Goal: Obtain resource: Obtain resource

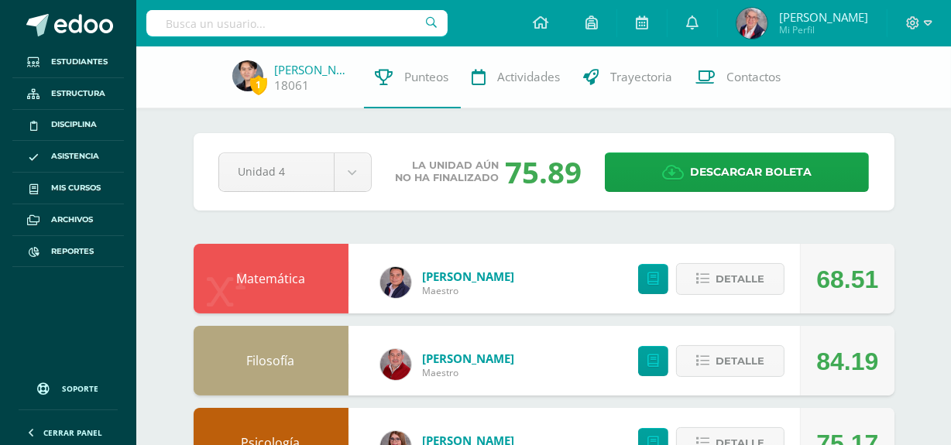
click at [279, 20] on input "text" at bounding box center [296, 23] width 301 height 26
type input "angie mont"
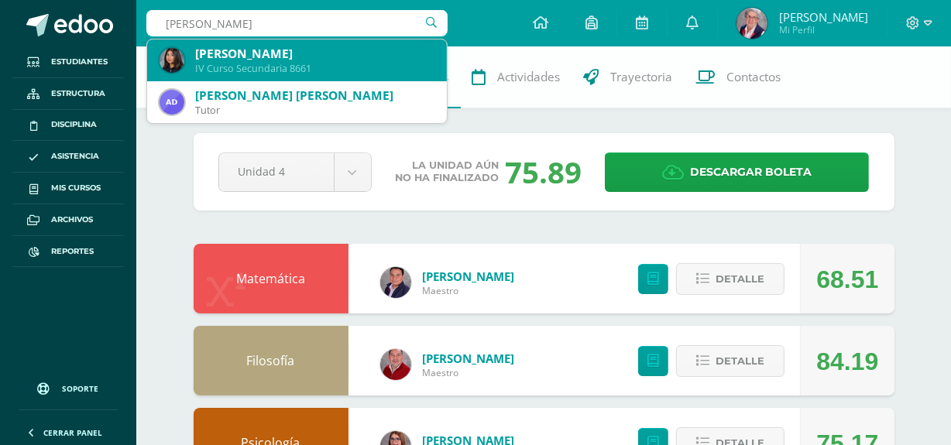
click at [273, 63] on div "IV Curso Secundaria 8661" at bounding box center [314, 68] width 239 height 13
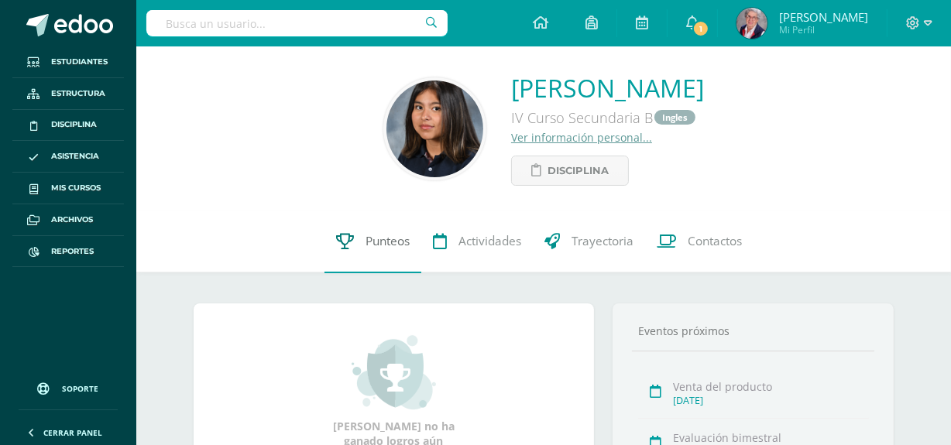
click at [384, 242] on span "Punteos" at bounding box center [388, 242] width 44 height 16
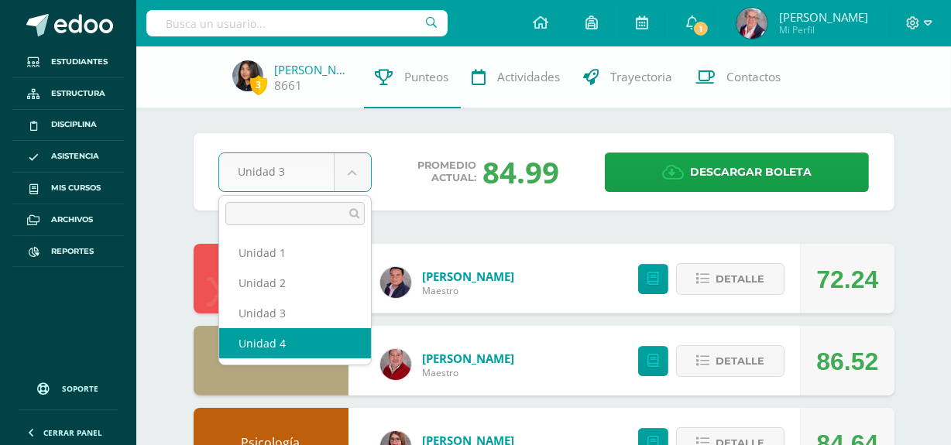
select select "Unidad 4"
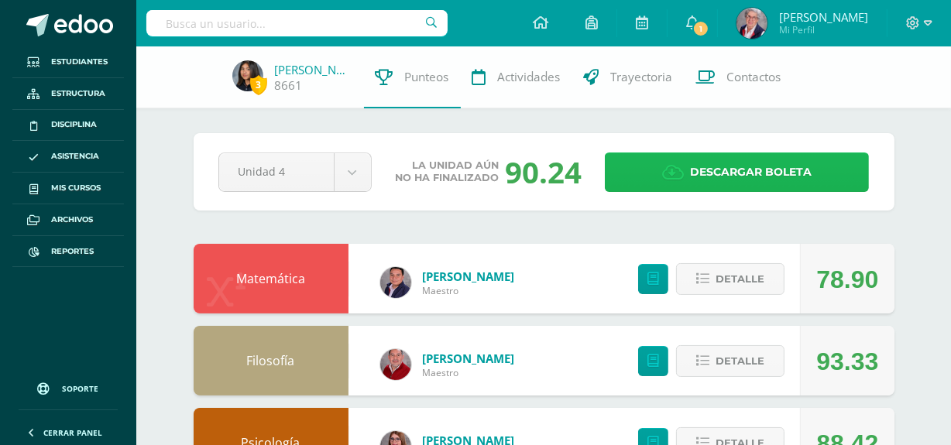
click at [776, 167] on span "Descargar boleta" at bounding box center [751, 172] width 122 height 38
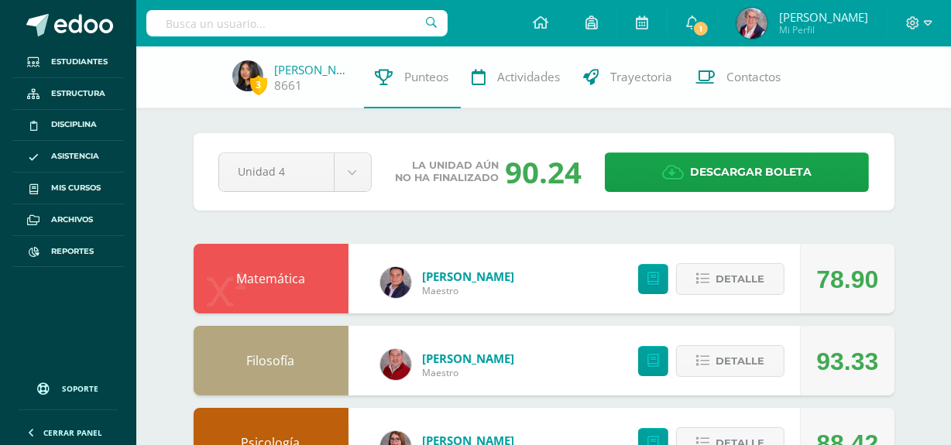
click at [248, 27] on input "text" at bounding box center [296, 23] width 301 height 26
type input "lucia pineda"
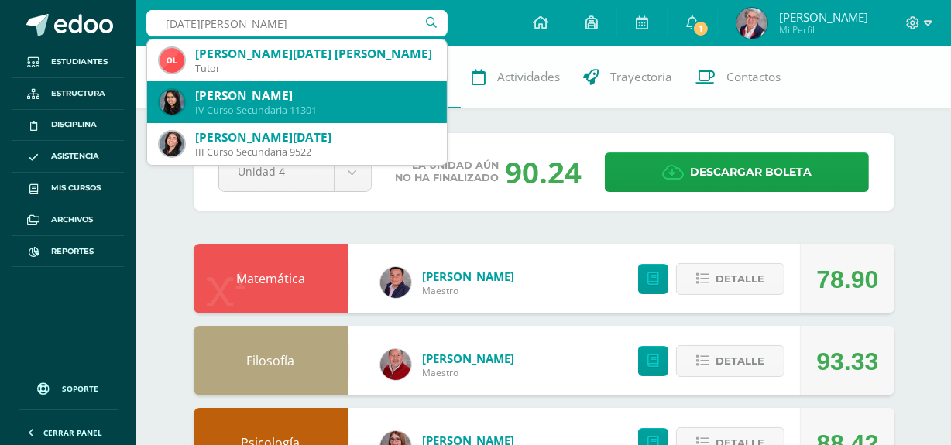
click at [281, 108] on div "IV Curso Secundaria 11301" at bounding box center [314, 110] width 239 height 13
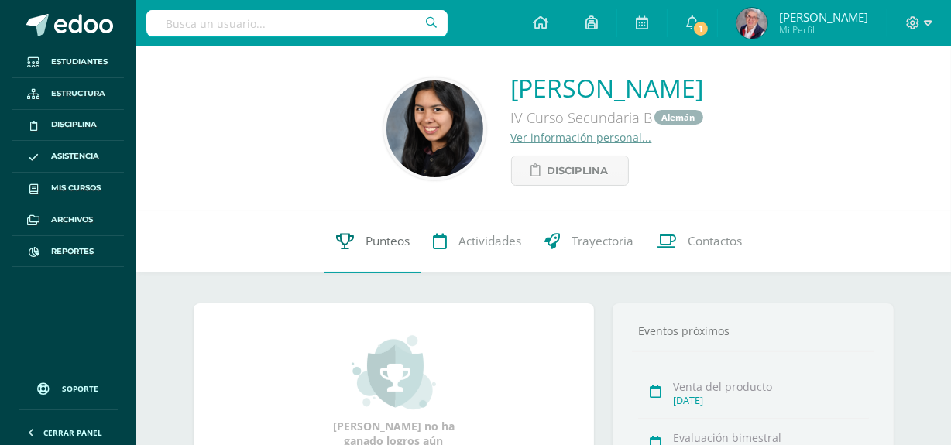
click at [380, 239] on span "Punteos" at bounding box center [388, 242] width 44 height 16
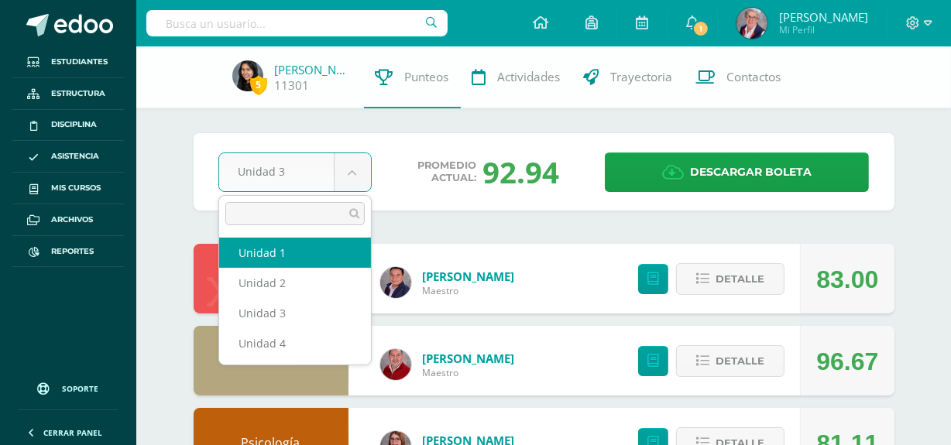
select select "Unidad 1"
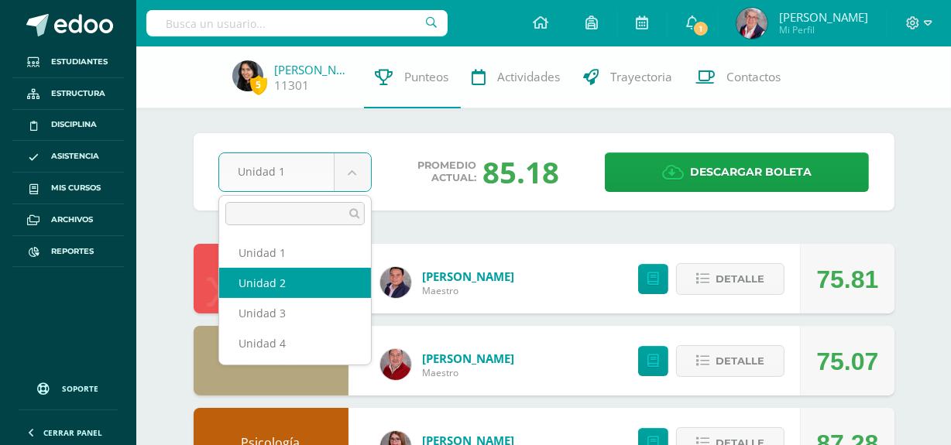
select select "Unidad 2"
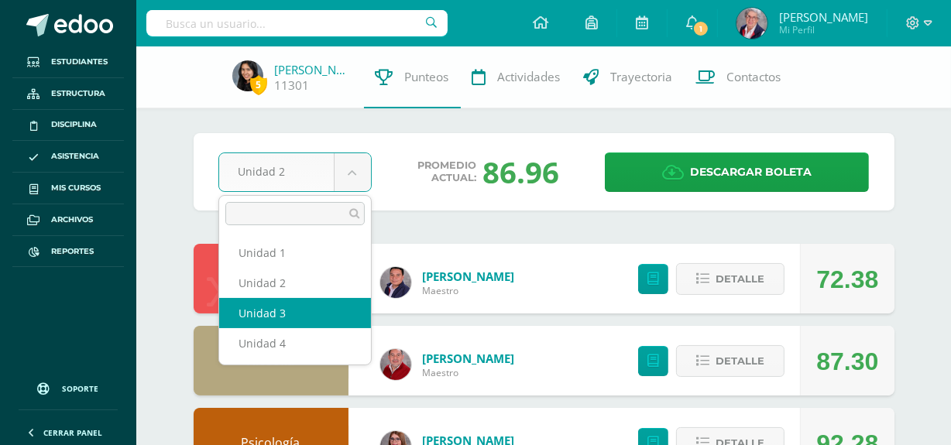
select select "Unidad 3"
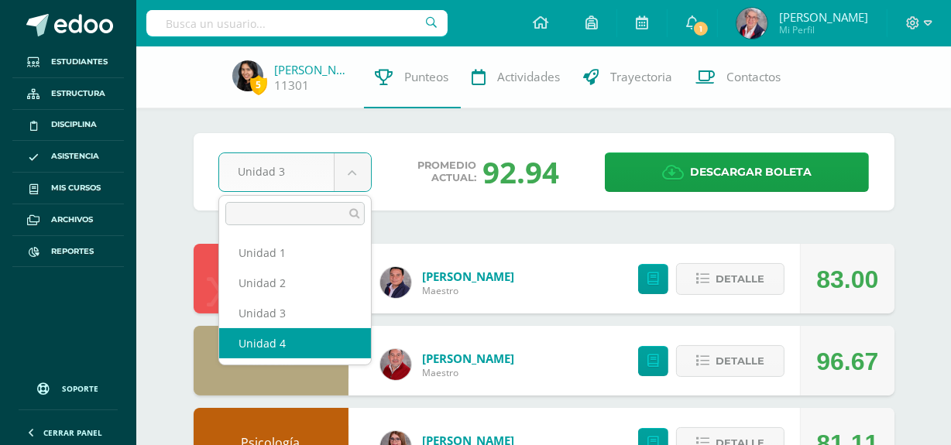
select select "Unidad 4"
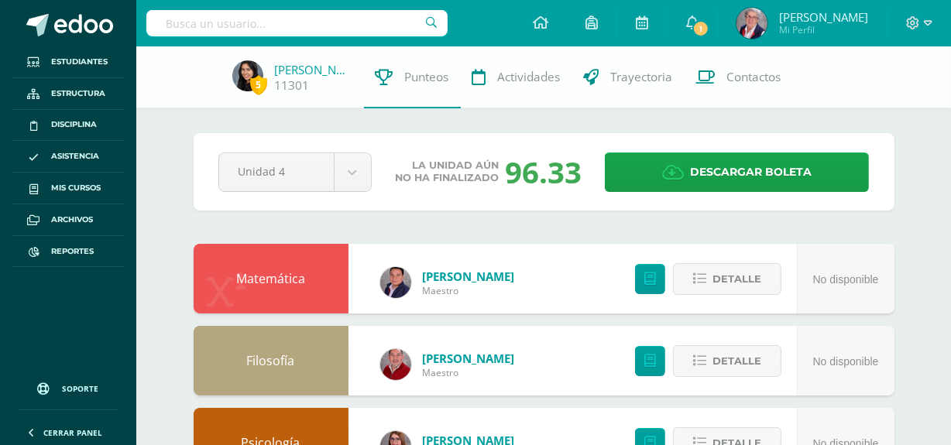
click at [372, 26] on input "text" at bounding box center [296, 23] width 301 height 26
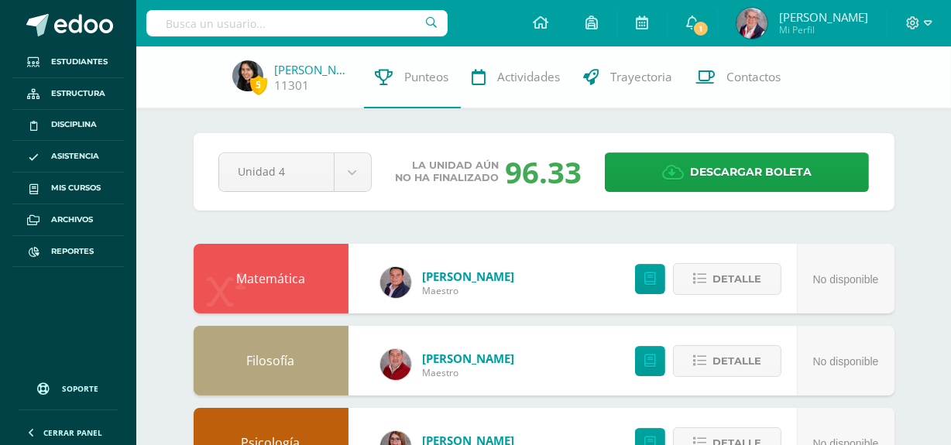
click at [352, 23] on input "text" at bounding box center [296, 23] width 301 height 26
type input "Mateo mena"
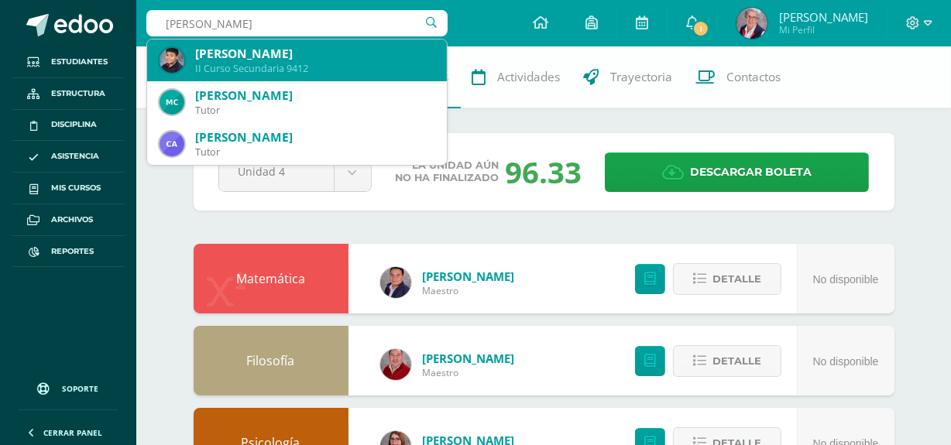
click at [330, 62] on div "II Curso Secundaria 9412" at bounding box center [314, 68] width 239 height 13
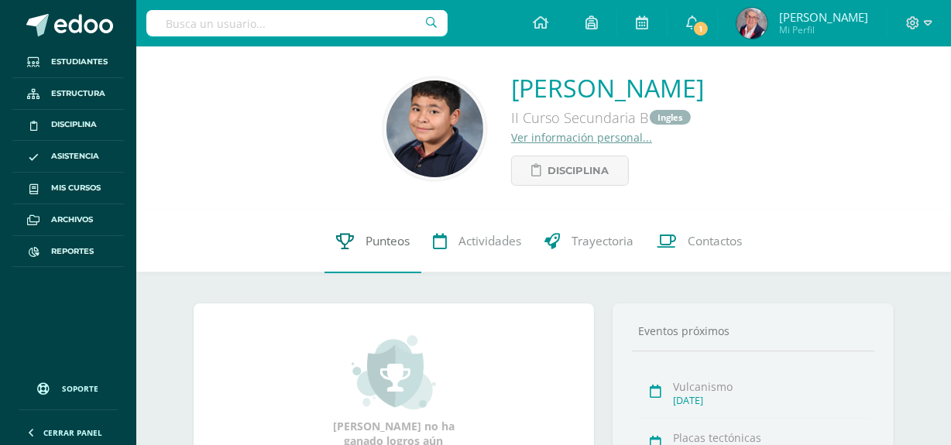
click at [397, 243] on span "Punteos" at bounding box center [388, 242] width 44 height 16
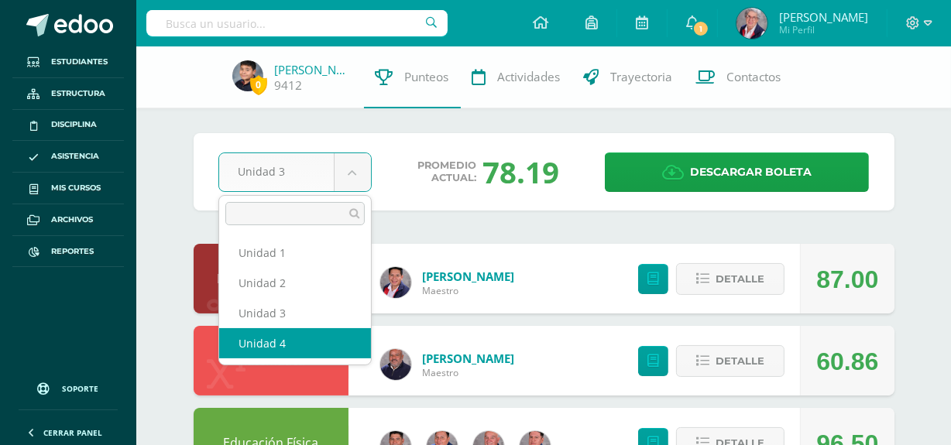
select select "Unidad 4"
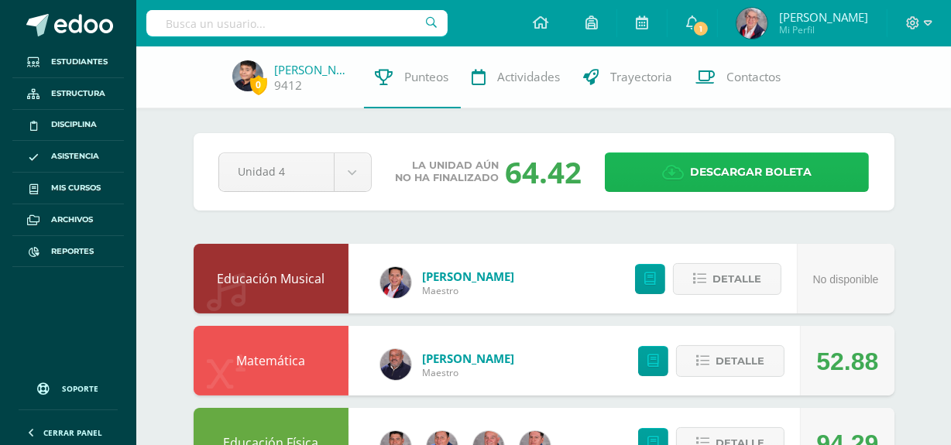
click at [777, 175] on span "Descargar boleta" at bounding box center [751, 172] width 122 height 38
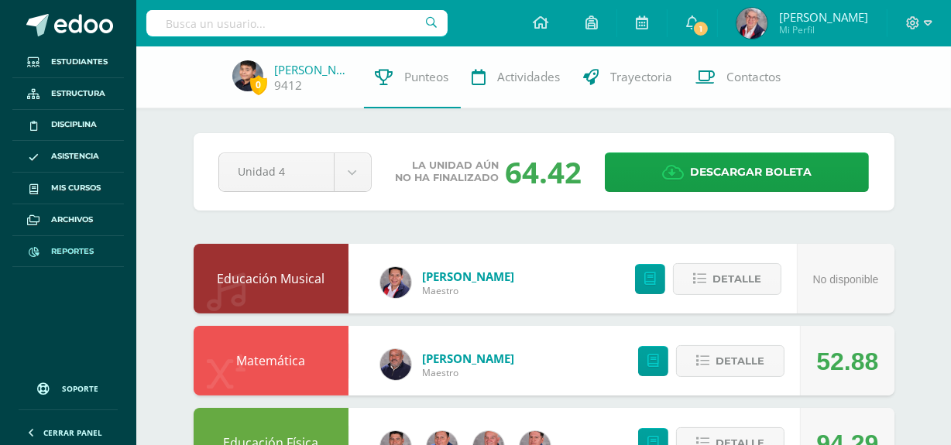
click at [80, 252] on span "Reportes" at bounding box center [72, 252] width 43 height 12
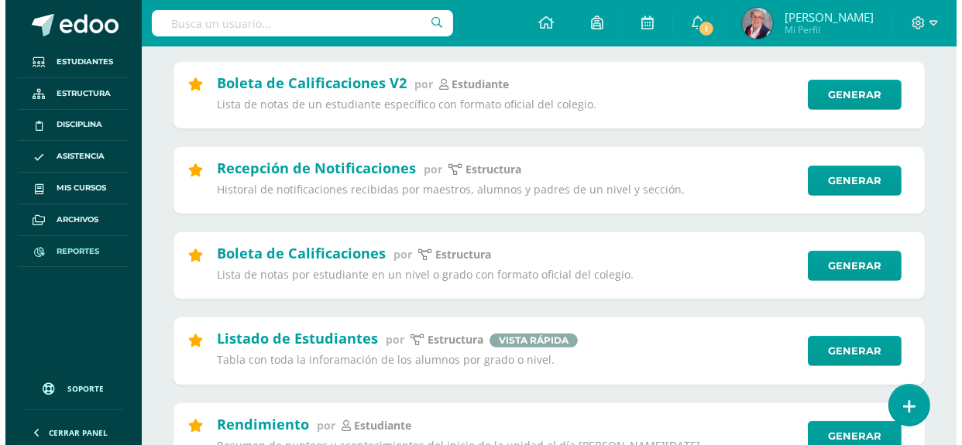
scroll to position [844, 0]
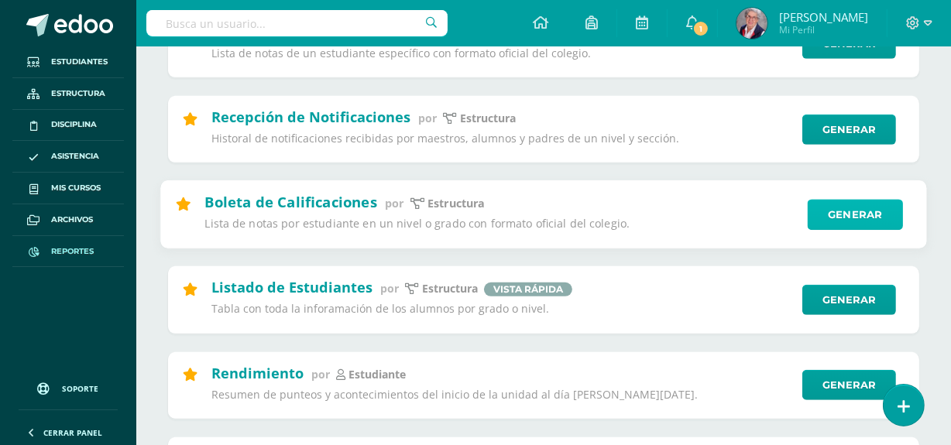
click at [851, 214] on link "Generar" at bounding box center [855, 214] width 95 height 31
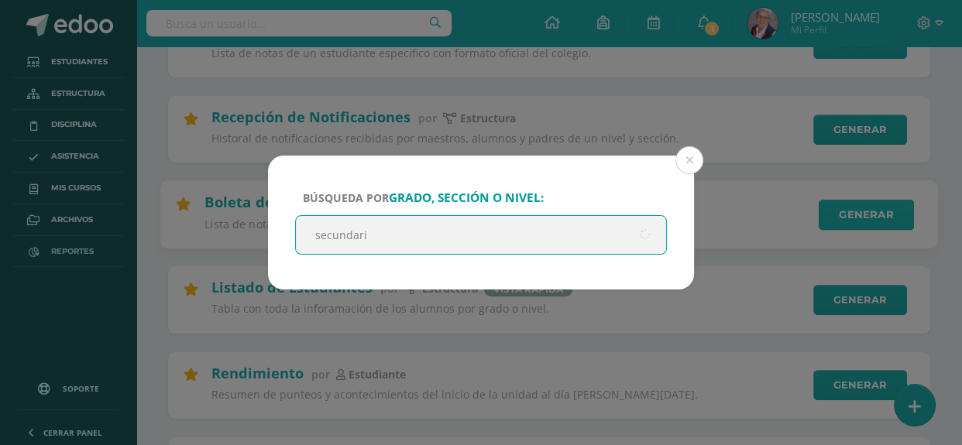
type input "secundaria"
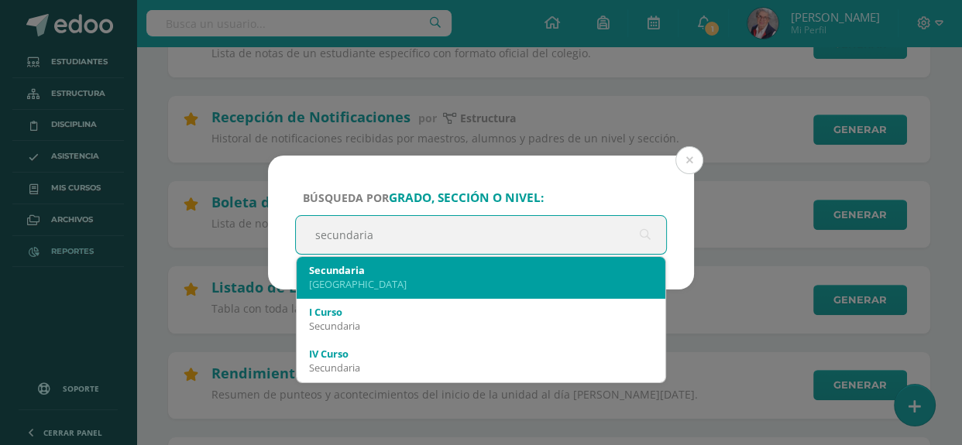
click at [453, 270] on div "Secundaria" at bounding box center [481, 270] width 344 height 14
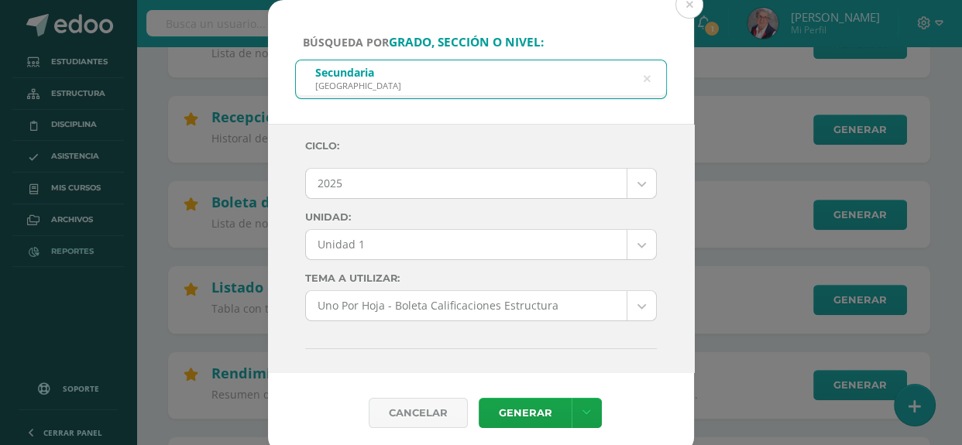
scroll to position [0, 0]
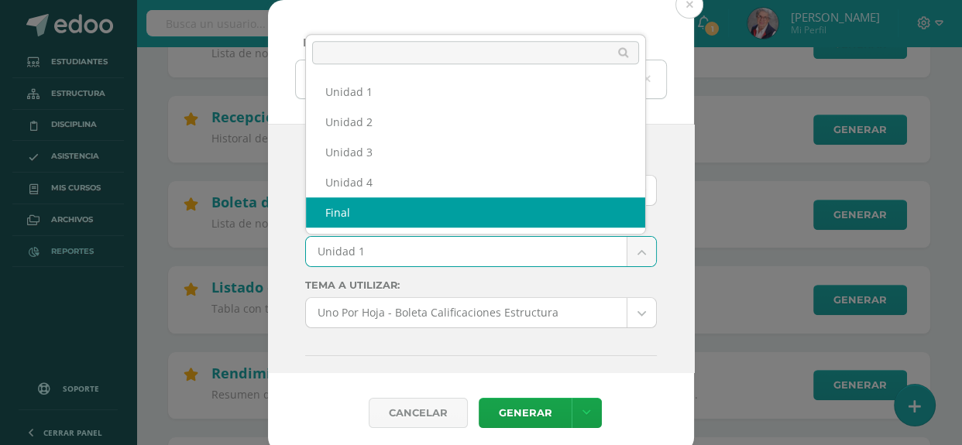
select select "final"
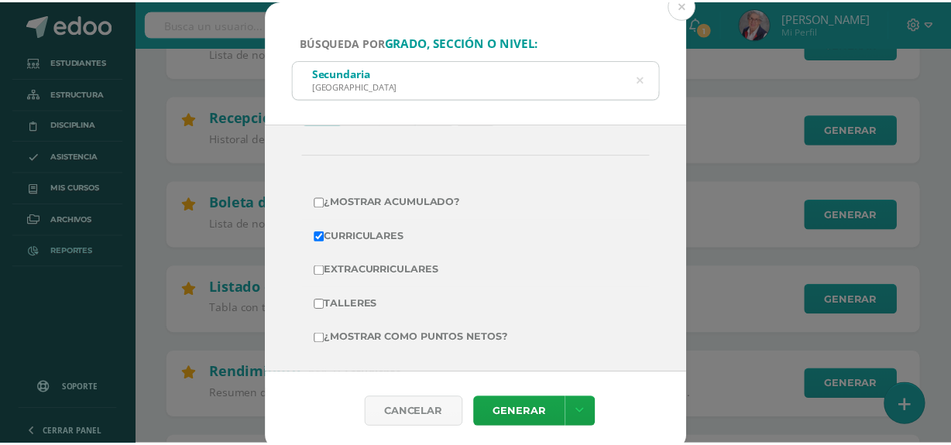
scroll to position [320, 0]
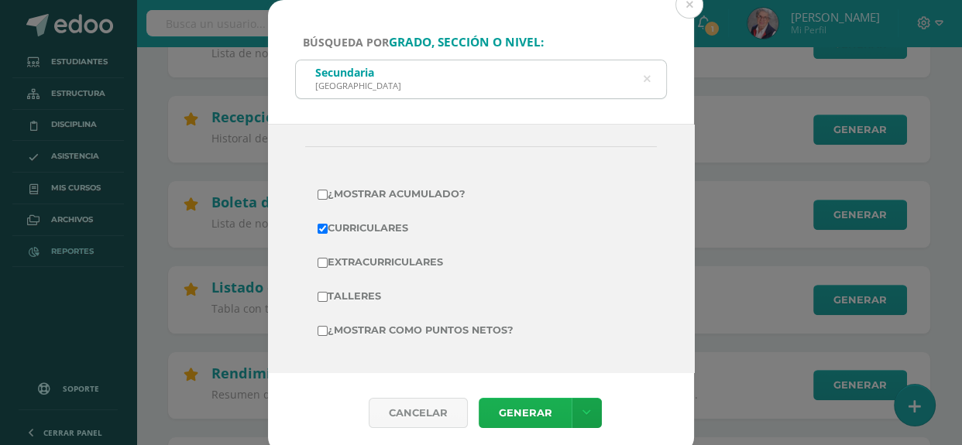
click at [524, 415] on link "Generar" at bounding box center [525, 413] width 93 height 30
click at [689, 0] on button at bounding box center [689, 5] width 28 height 28
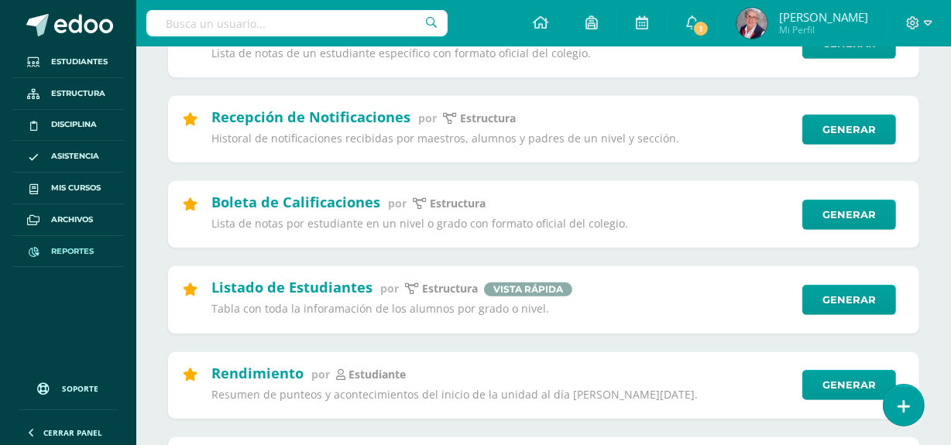
click at [355, 20] on input "text" at bounding box center [296, 23] width 301 height 26
type input "emma lorenti"
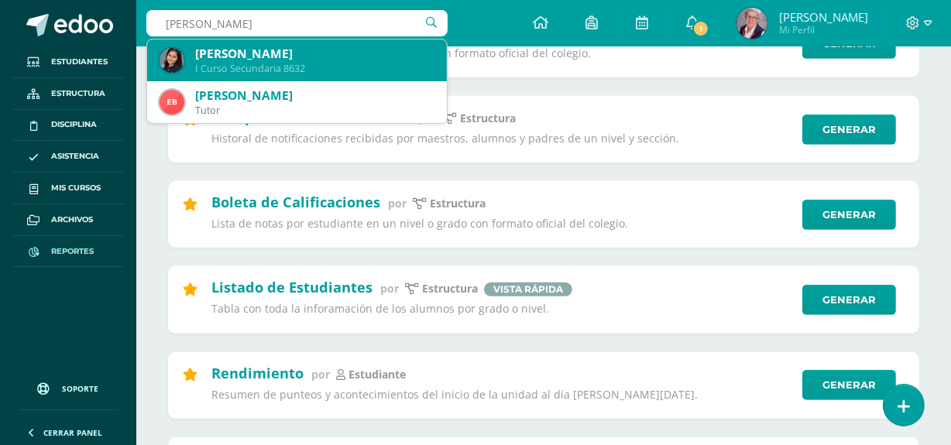
click at [332, 53] on div "Emma Nicole Lorenti Ponce" at bounding box center [314, 54] width 239 height 16
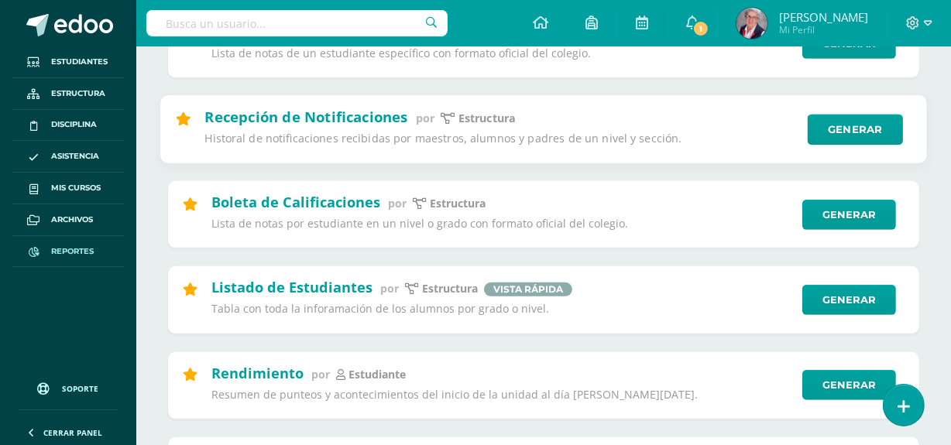
scroll to position [690, 0]
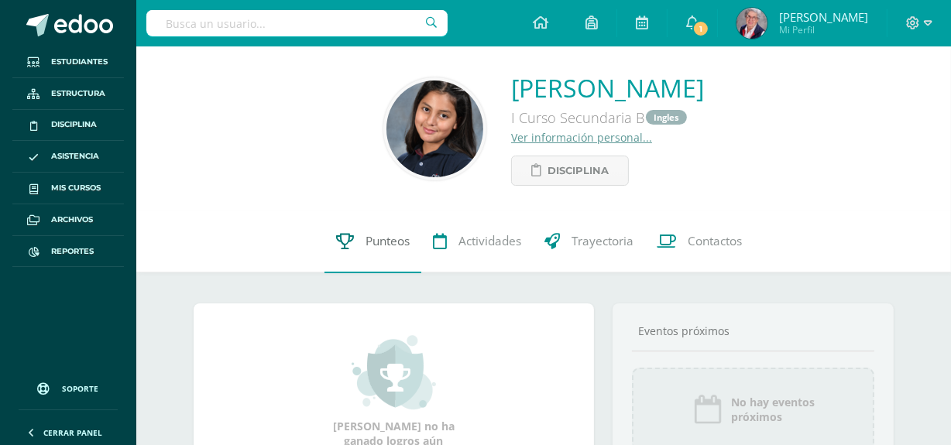
click at [399, 243] on span "Punteos" at bounding box center [388, 242] width 44 height 16
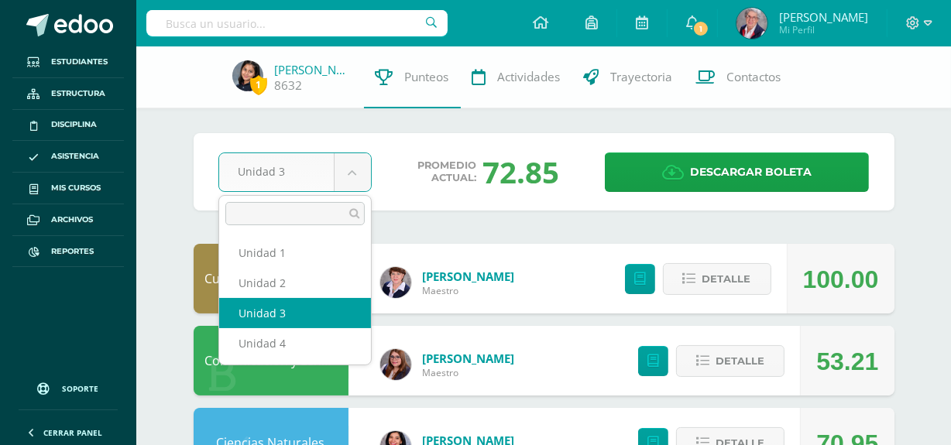
drag, startPoint x: 359, startPoint y: 166, endPoint x: 348, endPoint y: 192, distance: 28.8
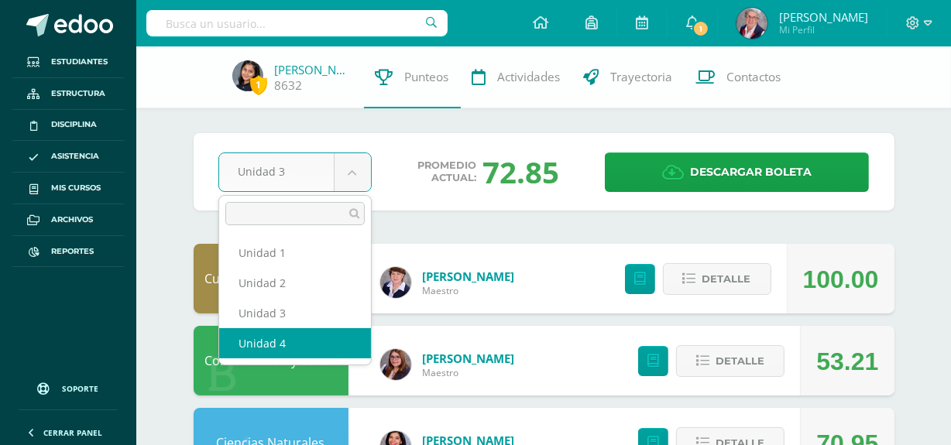
select select "Unidad 4"
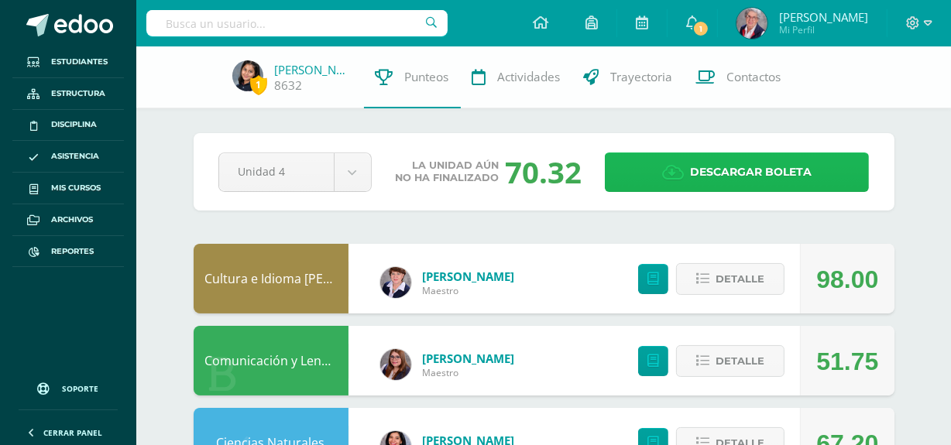
click at [761, 171] on span "Descargar boleta" at bounding box center [751, 172] width 122 height 38
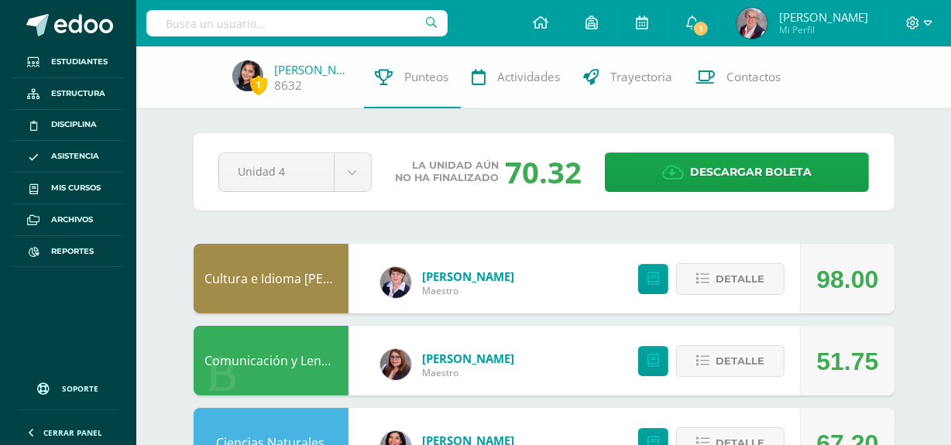
click at [255, 27] on input "text" at bounding box center [296, 23] width 301 height 26
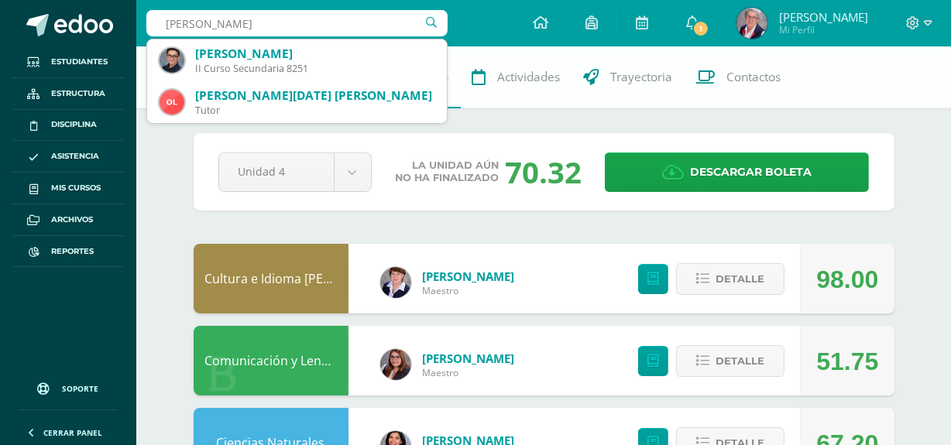
type input "rodrigo quiñonez"
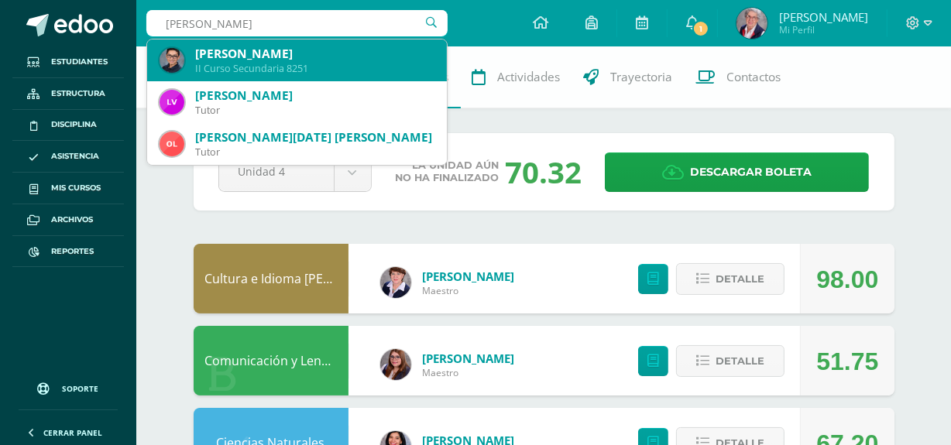
click at [276, 68] on div "II Curso Secundaria 8251" at bounding box center [314, 68] width 239 height 13
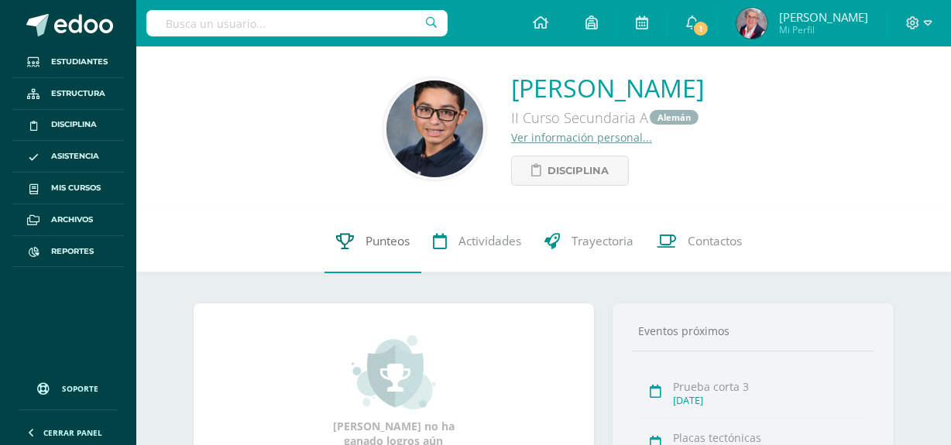
click at [397, 243] on span "Punteos" at bounding box center [388, 242] width 44 height 16
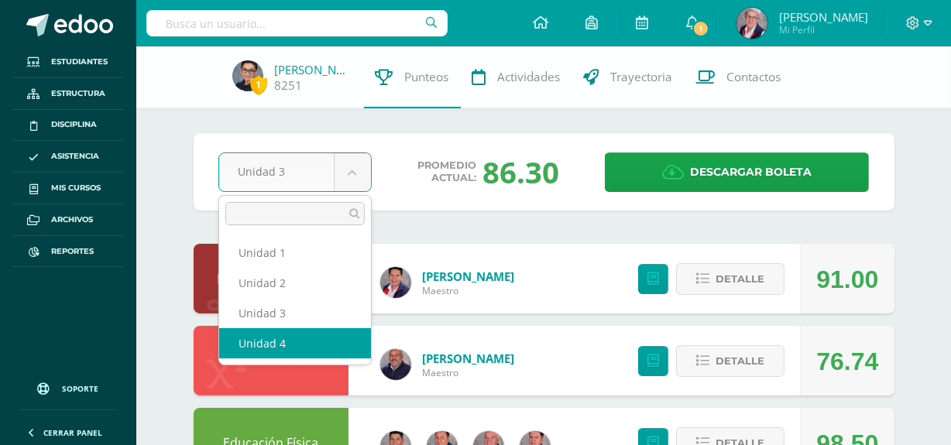
select select "Unidad 4"
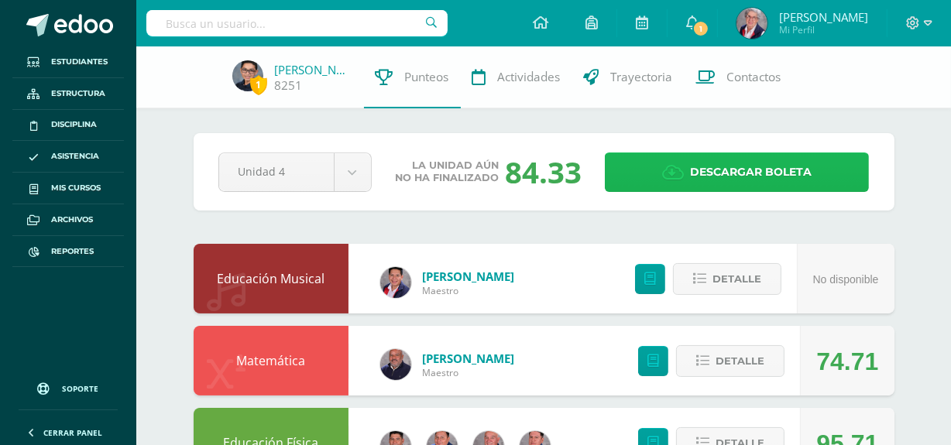
click at [758, 173] on span "Descargar boleta" at bounding box center [751, 172] width 122 height 38
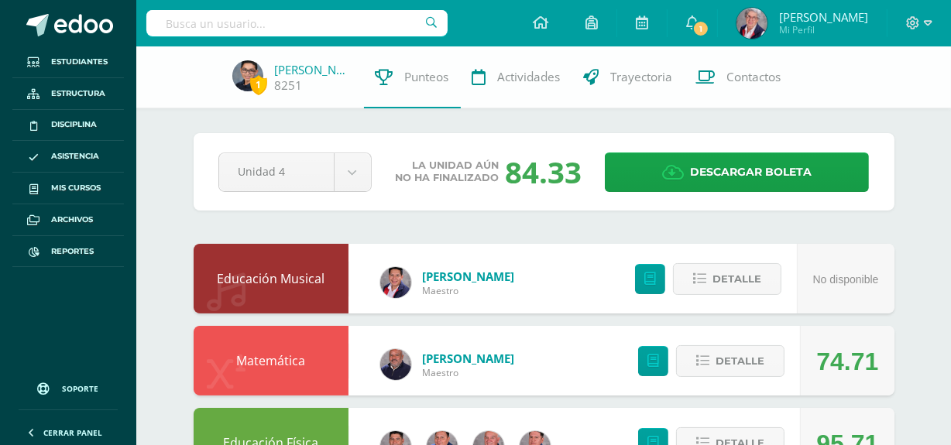
click at [266, 19] on input "text" at bounding box center [296, 23] width 301 height 26
type input "emma lorenti"
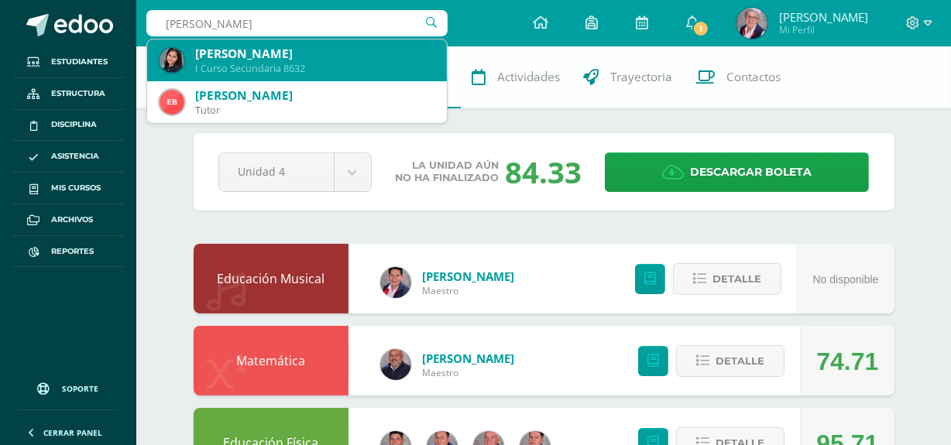
click at [285, 59] on div "Emma Nicole Lorenti Ponce" at bounding box center [314, 54] width 239 height 16
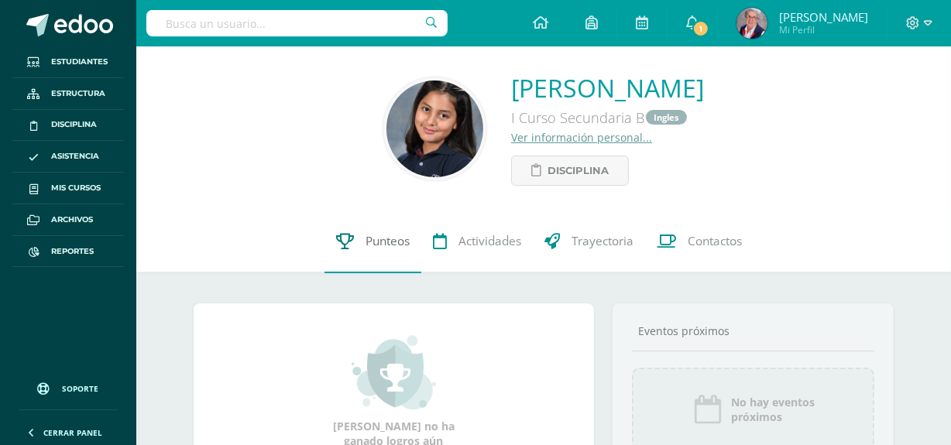
click at [390, 241] on span "Punteos" at bounding box center [388, 242] width 44 height 16
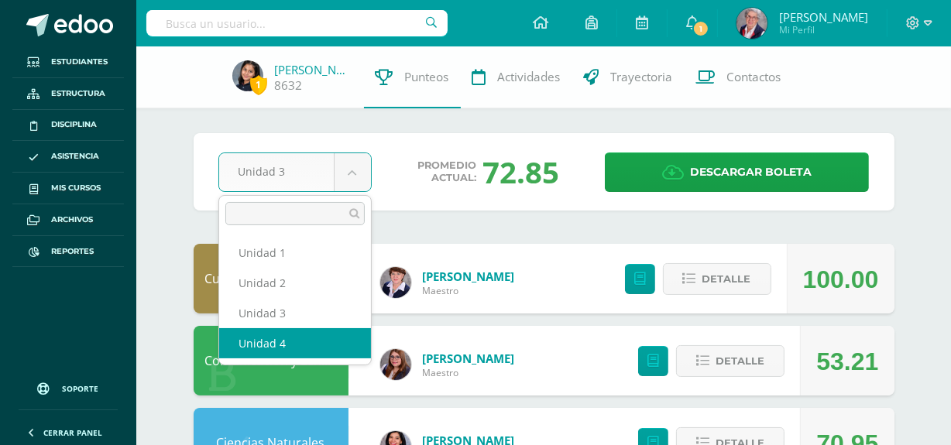
select select "Unidad 4"
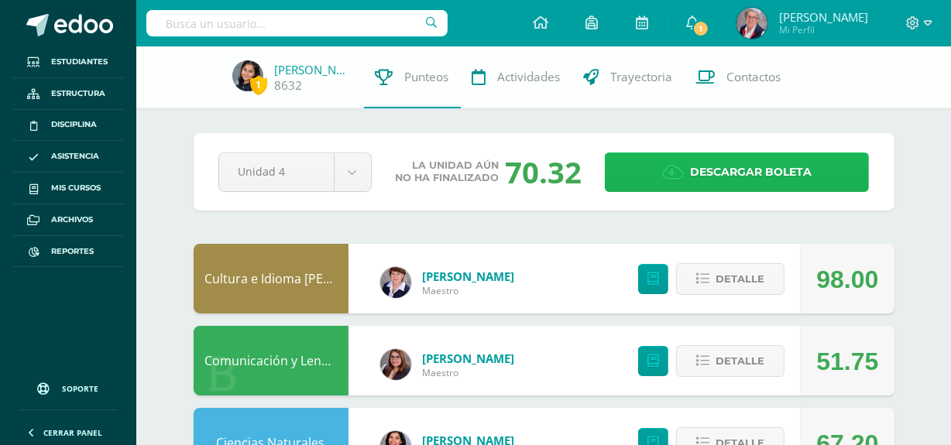
click at [782, 168] on span "Descargar boleta" at bounding box center [751, 172] width 122 height 38
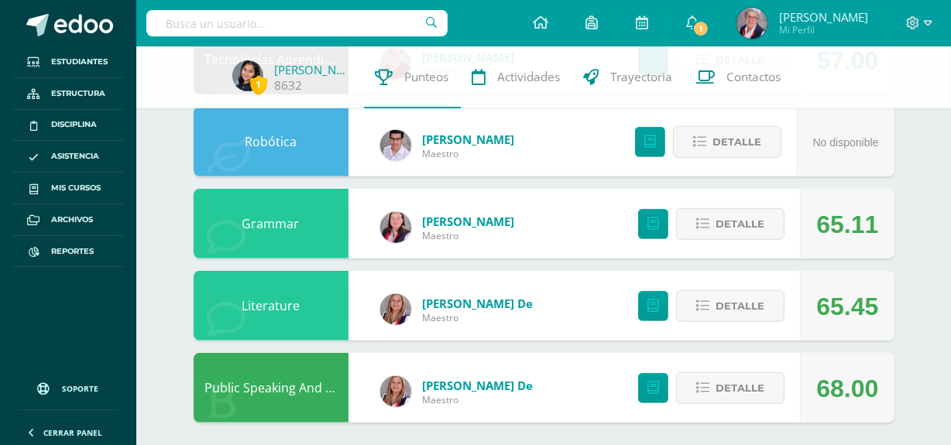
scroll to position [966, 0]
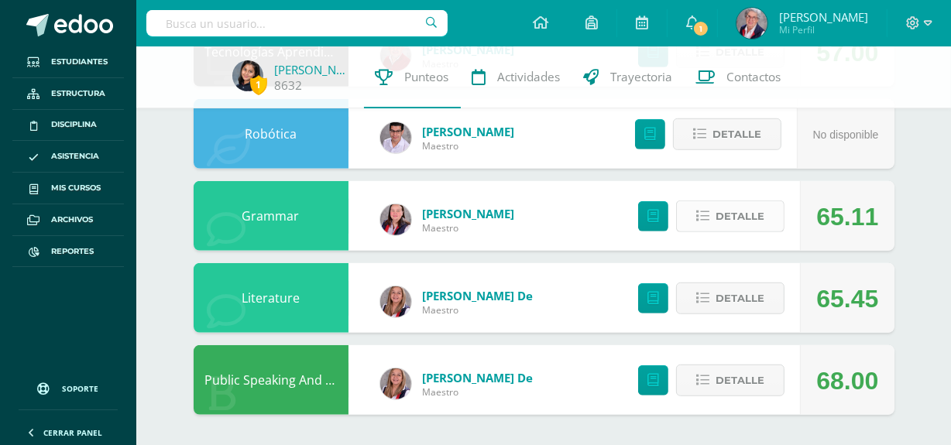
click at [741, 220] on span "Detalle" at bounding box center [740, 216] width 49 height 29
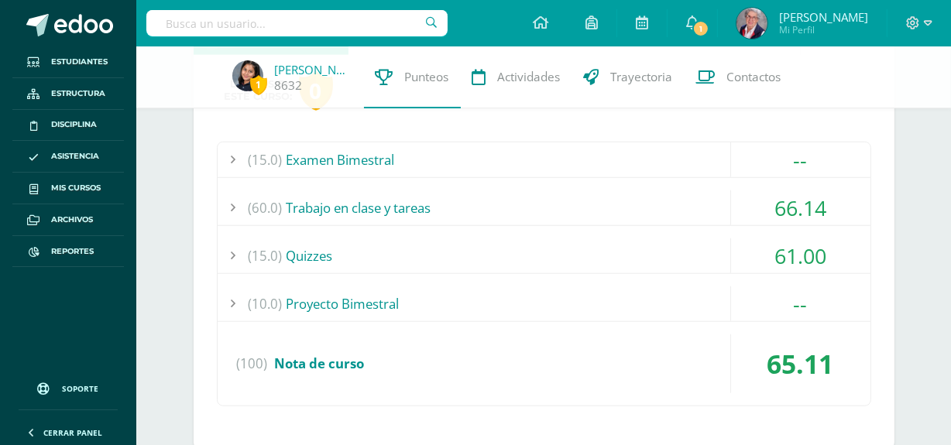
scroll to position [1177, 0]
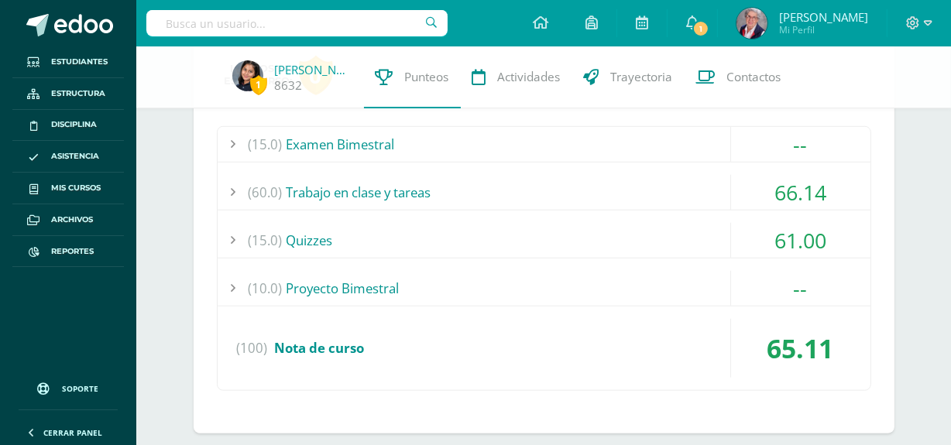
click at [303, 28] on input "text" at bounding box center [296, 23] width 301 height 26
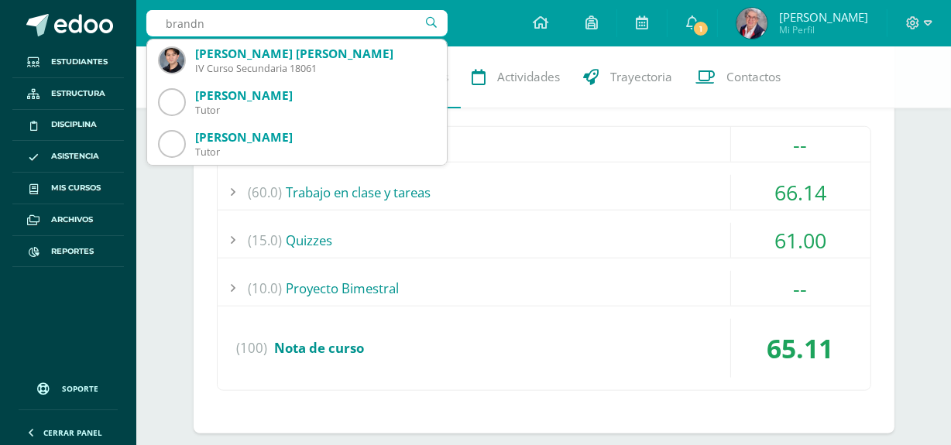
type input "brandn"
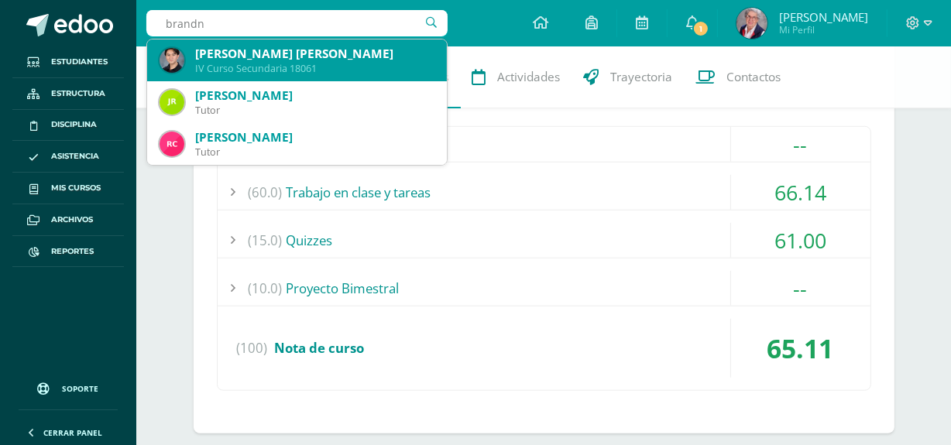
click at [314, 50] on div "Brandon David Ricardo Juárez Recinos" at bounding box center [314, 54] width 239 height 16
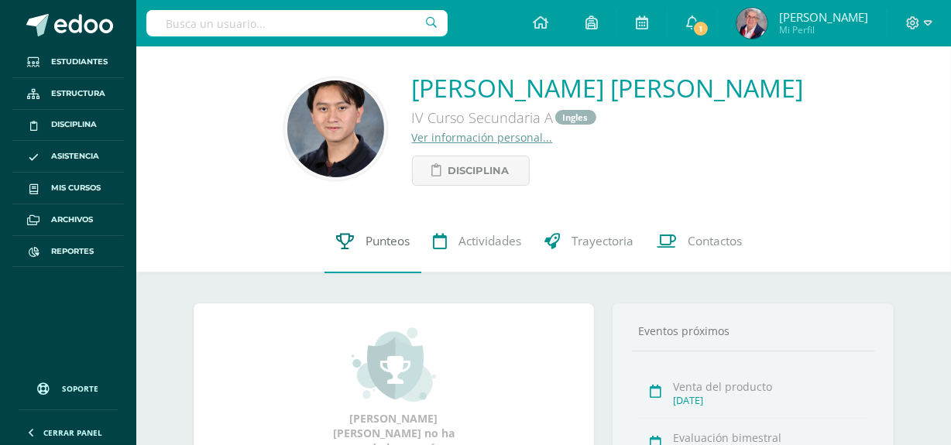
click at [393, 242] on span "Punteos" at bounding box center [388, 242] width 44 height 16
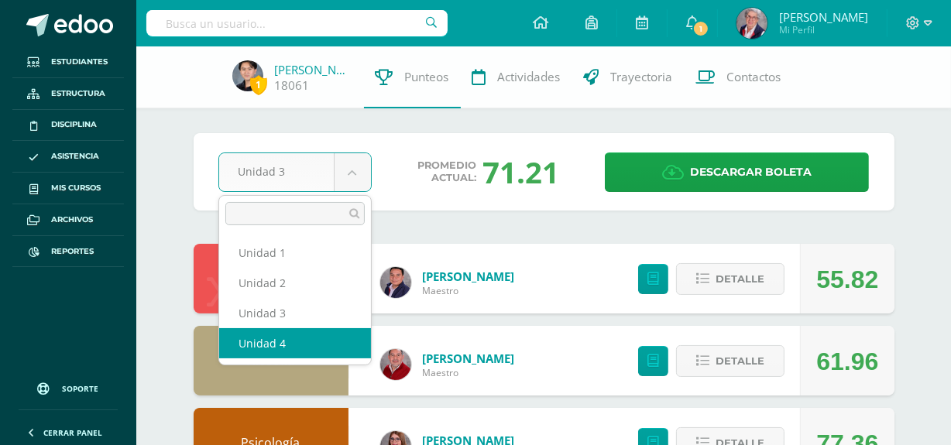
select select "Unidad 4"
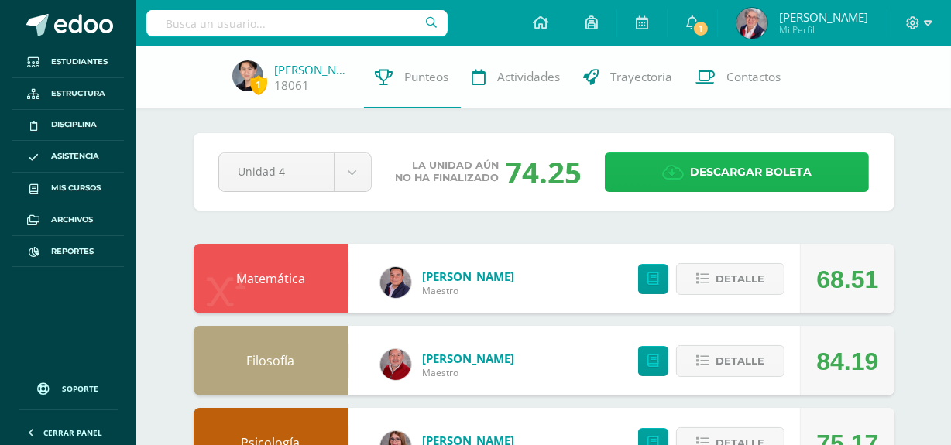
click at [768, 171] on span "Descargar boleta" at bounding box center [751, 172] width 122 height 38
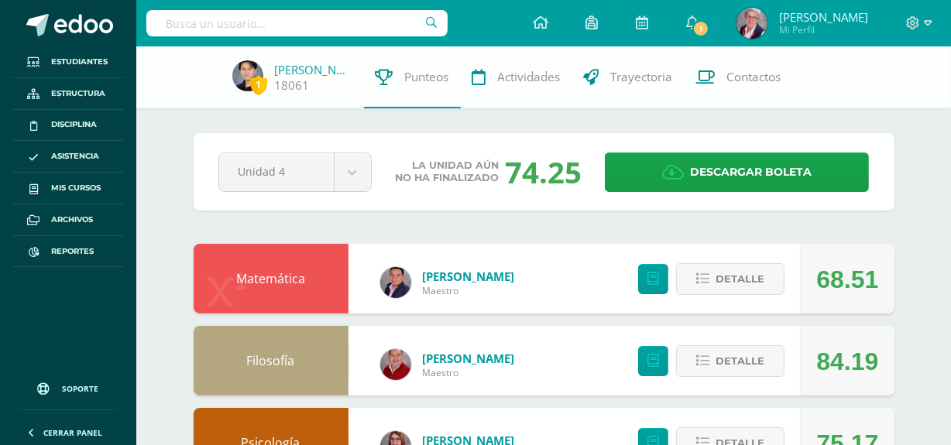
click at [232, 19] on input "text" at bounding box center [296, 23] width 301 height 26
type input "keren castillo"
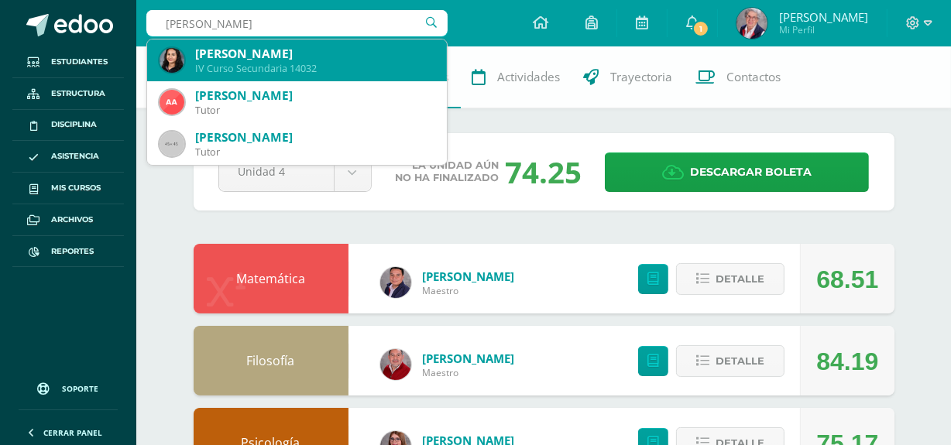
click at [249, 54] on div "Keren Camila Castillo Cordón" at bounding box center [314, 54] width 239 height 16
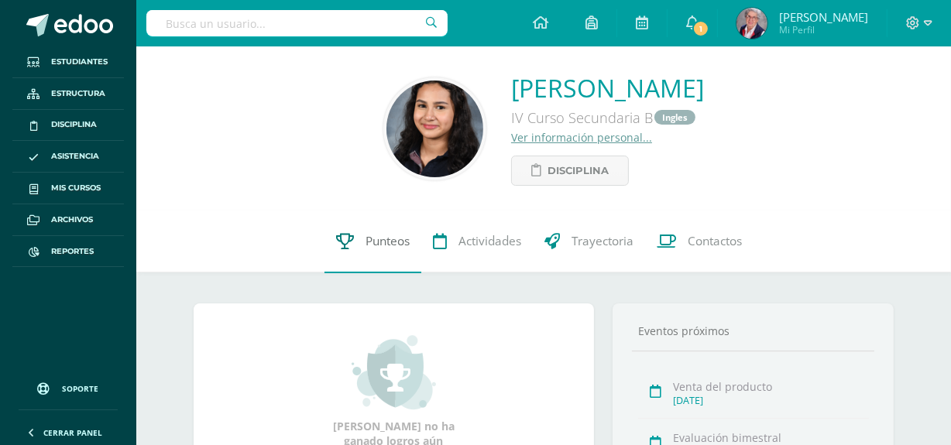
click at [383, 237] on span "Punteos" at bounding box center [388, 242] width 44 height 16
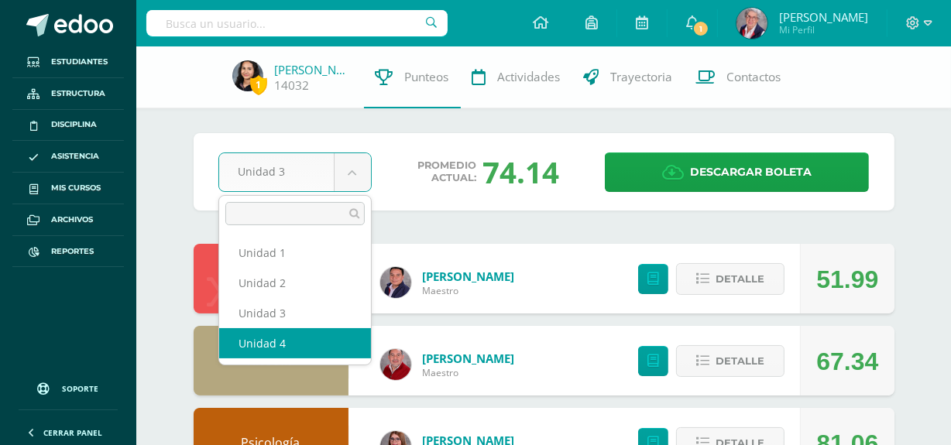
select select "Unidad 4"
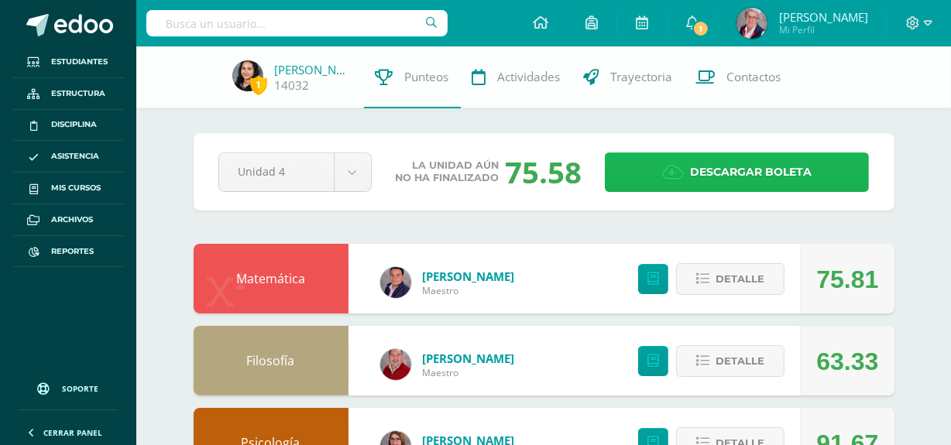
click at [774, 168] on span "Descargar boleta" at bounding box center [751, 172] width 122 height 38
